Goal: Task Accomplishment & Management: Manage account settings

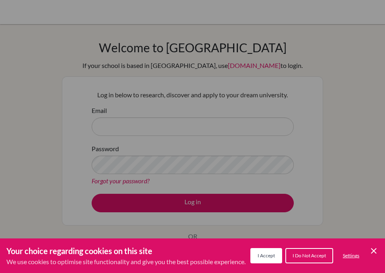
click at [311, 256] on span "I Do Not Accept" at bounding box center [309, 256] width 33 height 6
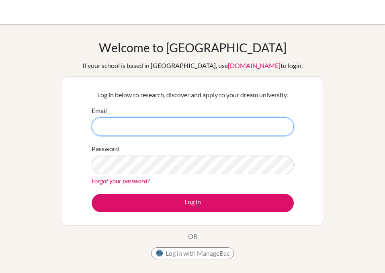
click at [194, 128] on input "Email" at bounding box center [193, 126] width 202 height 19
click at [264, 126] on input "Email" at bounding box center [193, 126] width 202 height 19
type input "[EMAIL_ADDRESS][DOMAIN_NAME]"
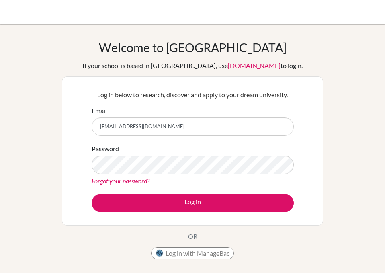
click at [261, 182] on div "Forgot your password?" at bounding box center [193, 181] width 202 height 10
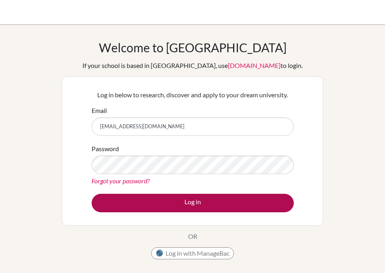
click at [268, 206] on button "Log in" at bounding box center [193, 203] width 202 height 19
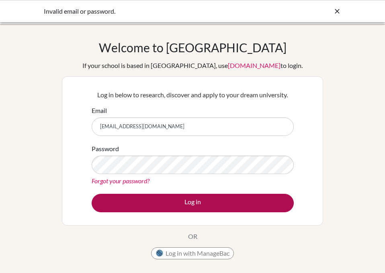
click at [263, 195] on button "Log in" at bounding box center [193, 203] width 202 height 19
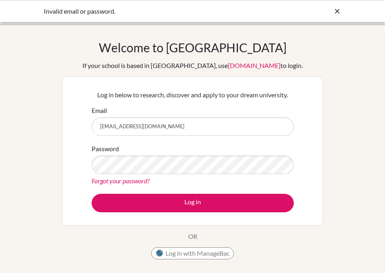
click at [116, 183] on link "Forgot your password?" at bounding box center [121, 181] width 58 height 8
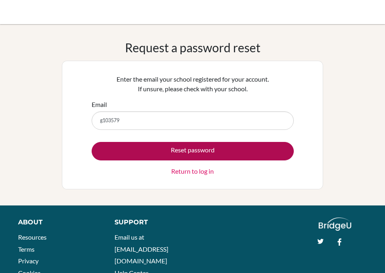
click at [275, 160] on button "Reset password" at bounding box center [193, 151] width 202 height 19
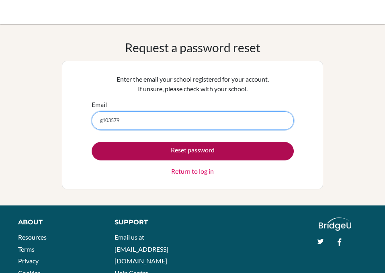
click at [282, 115] on input "g103579" at bounding box center [193, 120] width 202 height 19
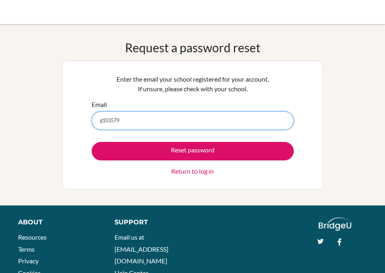
click at [242, 115] on input "g103579" at bounding box center [193, 120] width 202 height 19
click at [242, 117] on input "g103579" at bounding box center [193, 120] width 202 height 19
click at [118, 120] on input "g103579" at bounding box center [193, 120] width 202 height 19
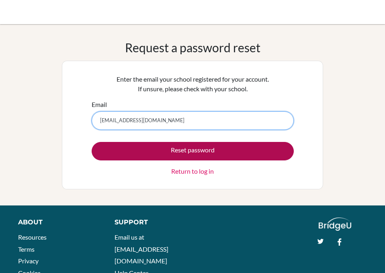
type input "[EMAIL_ADDRESS][DOMAIN_NAME]"
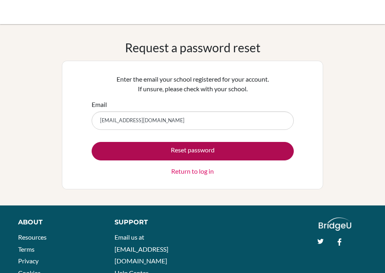
click at [253, 153] on button "Reset password" at bounding box center [193, 151] width 202 height 19
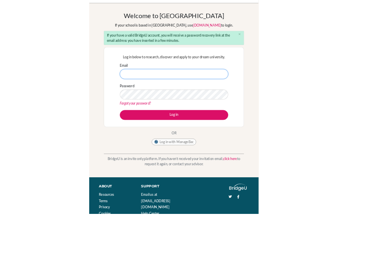
scroll to position [19, 0]
